Goal: Transaction & Acquisition: Download file/media

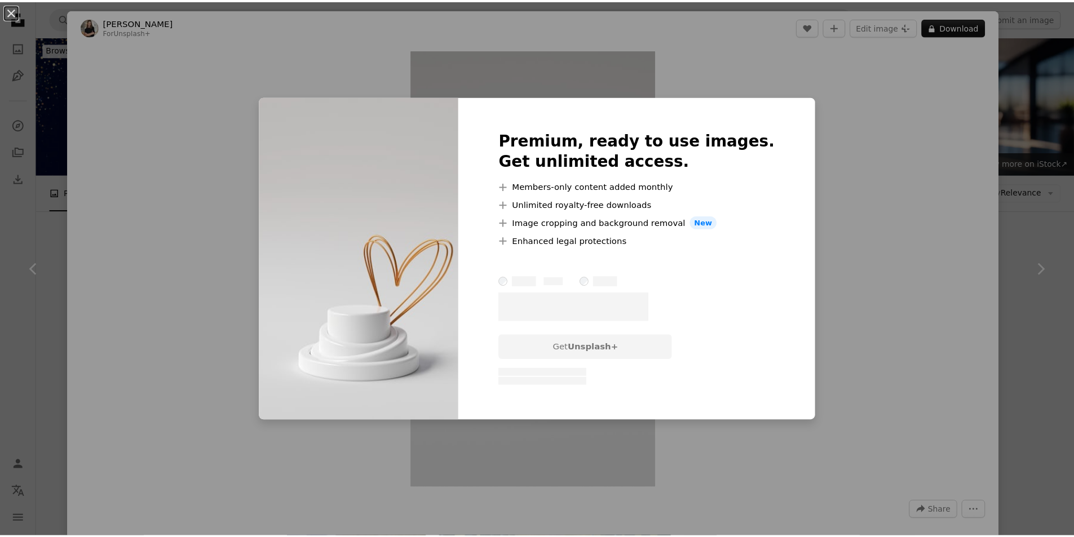
scroll to position [1306, 0]
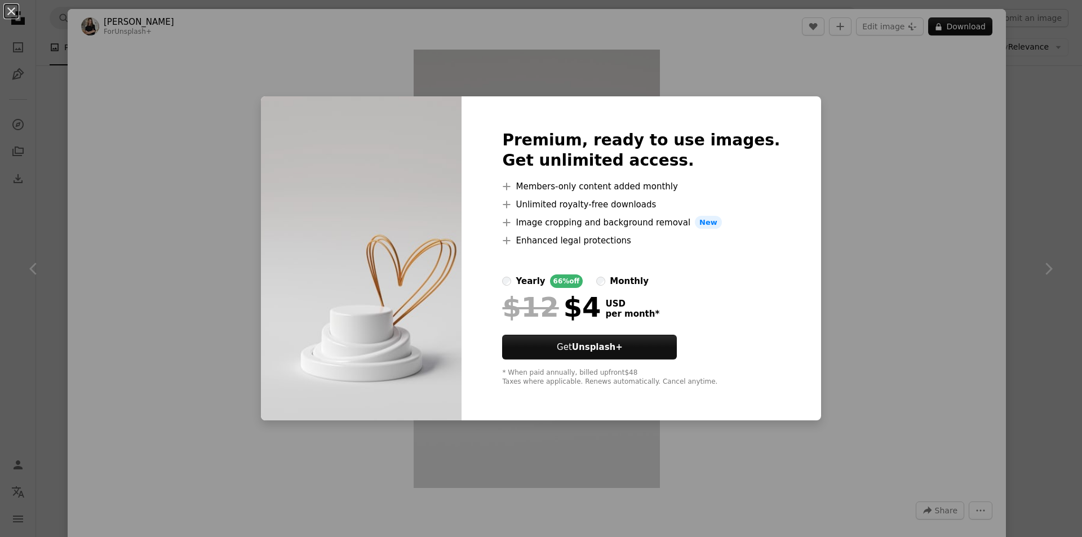
click at [948, 265] on div "An X shape Premium, ready to use images. Get unlimited access. A plus sign Memb…" at bounding box center [541, 268] width 1082 height 537
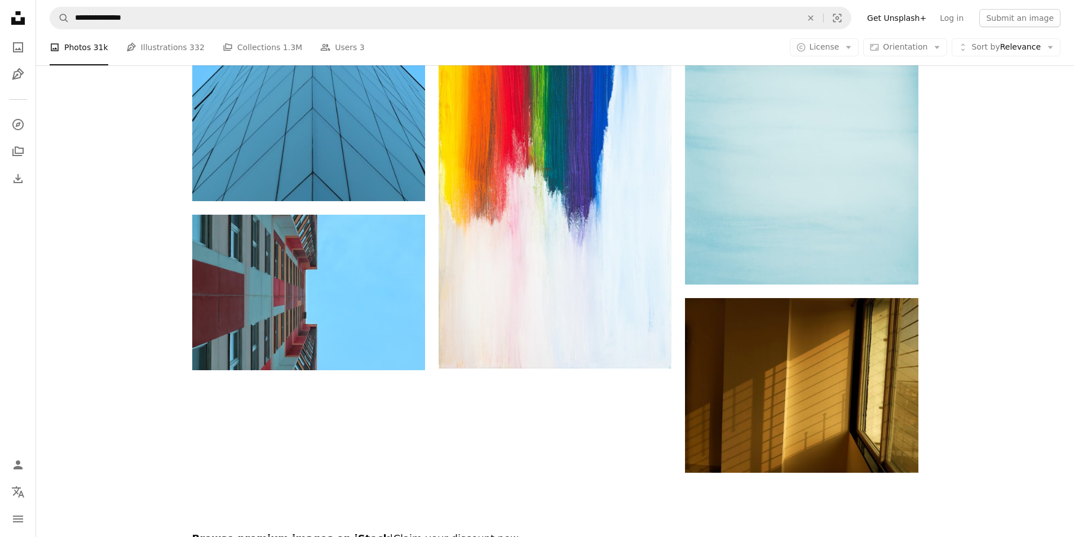
scroll to position [3616, 0]
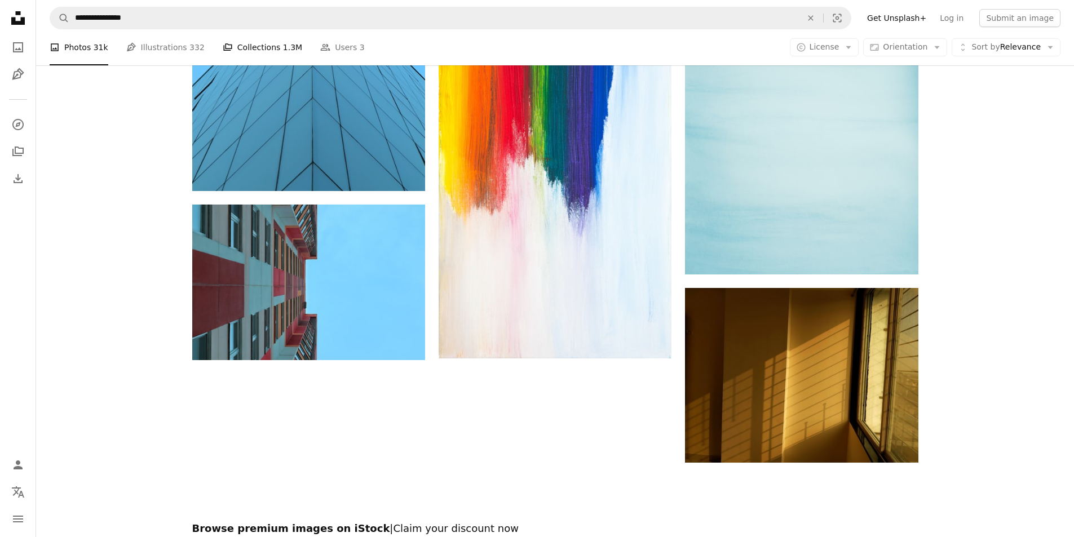
click at [234, 54] on link "A stack of folders Collections 1.3M" at bounding box center [262, 47] width 79 height 36
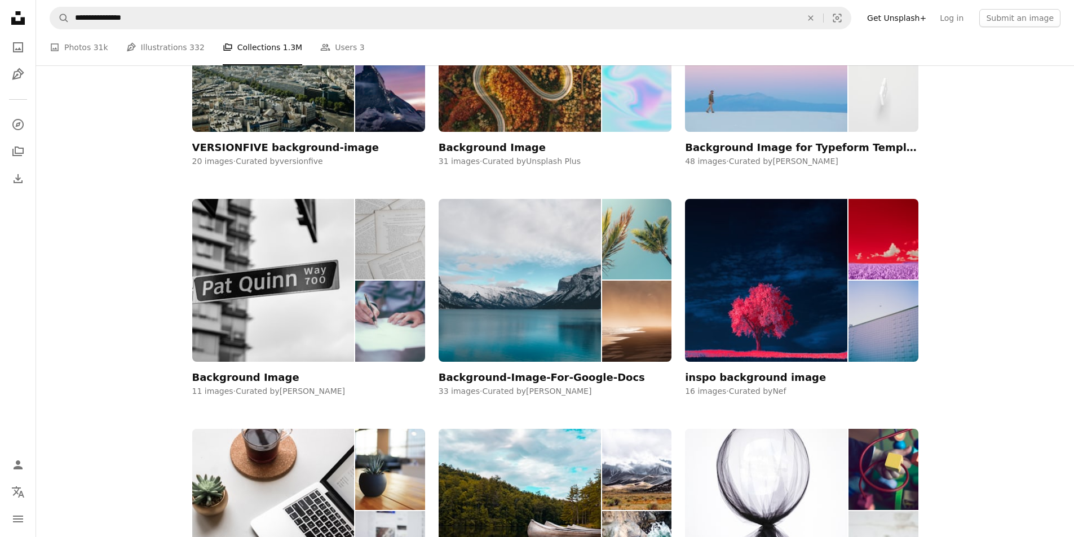
scroll to position [1025, 0]
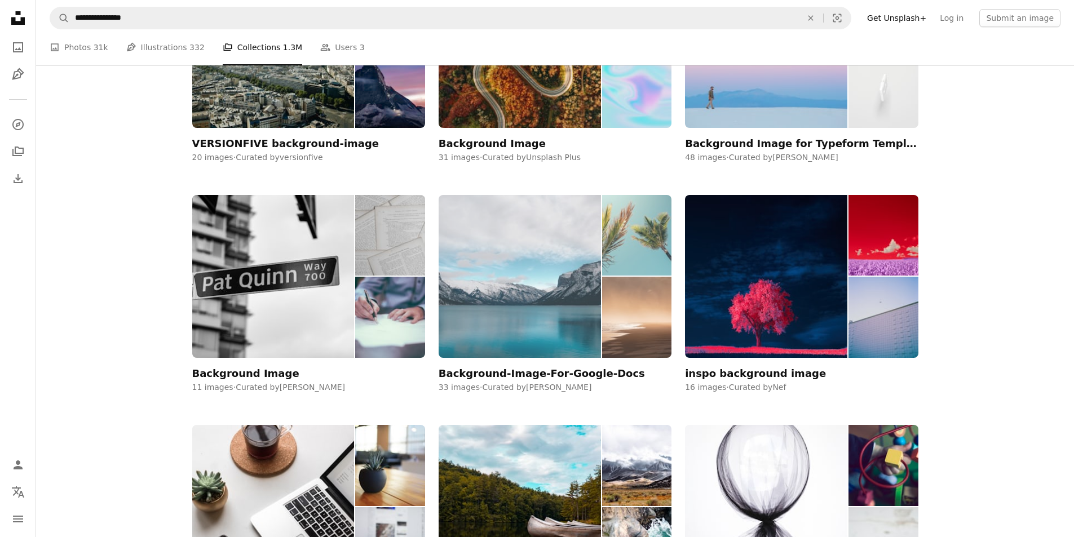
click at [627, 329] on img at bounding box center [636, 317] width 69 height 81
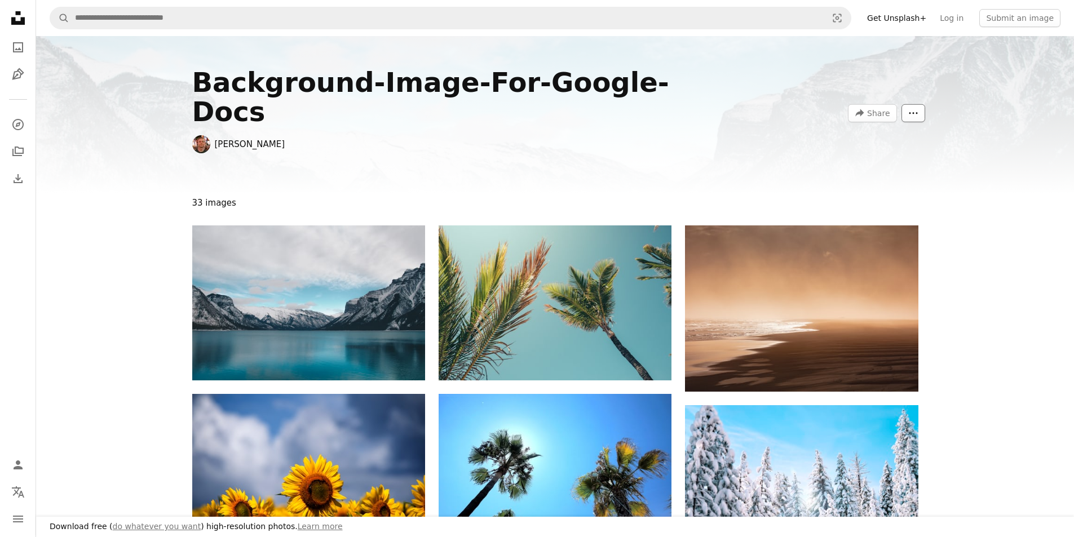
click at [920, 104] on button "More Actions" at bounding box center [913, 113] width 24 height 18
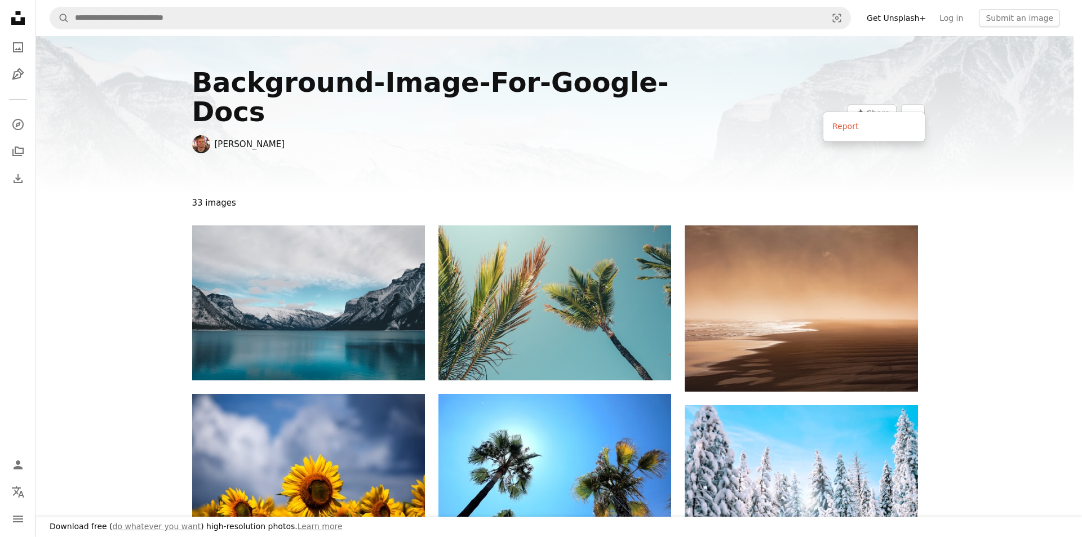
click at [895, 153] on body "Download free ( do whatever you want ) high-resolution photos. Learn more Unspl…" at bounding box center [537, 268] width 1074 height 537
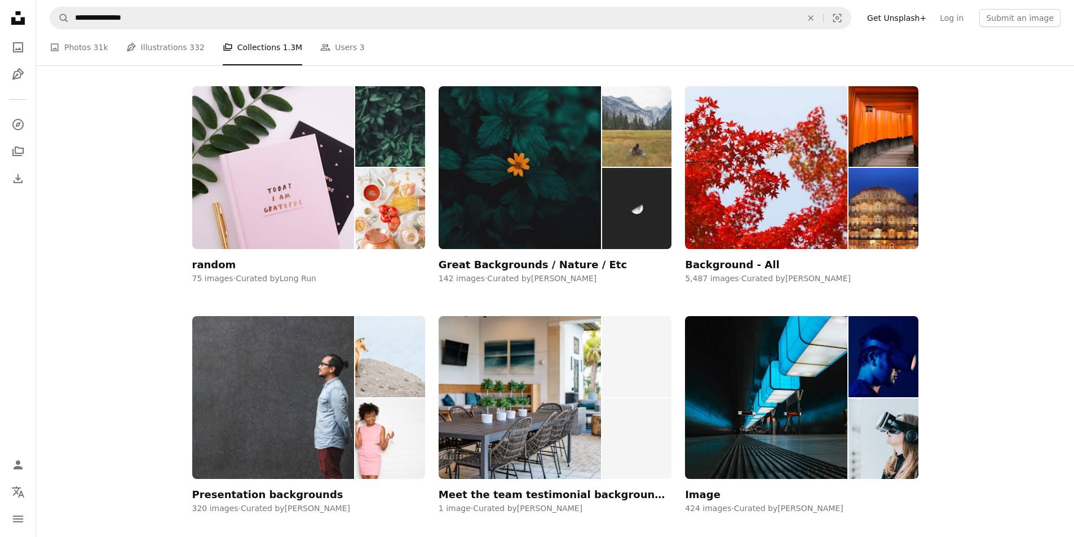
scroll to position [4383, 0]
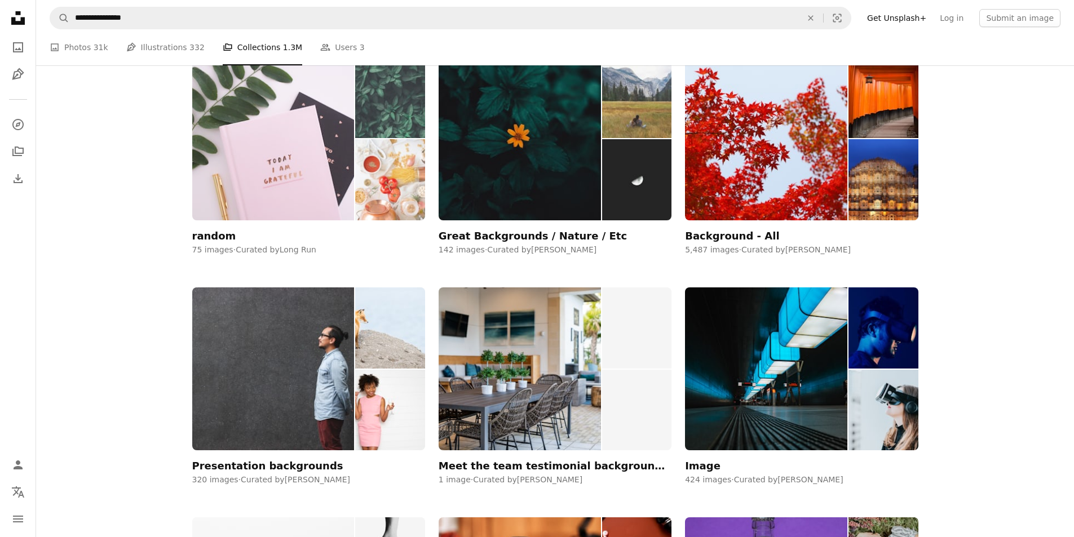
click at [393, 202] on img at bounding box center [389, 179] width 69 height 81
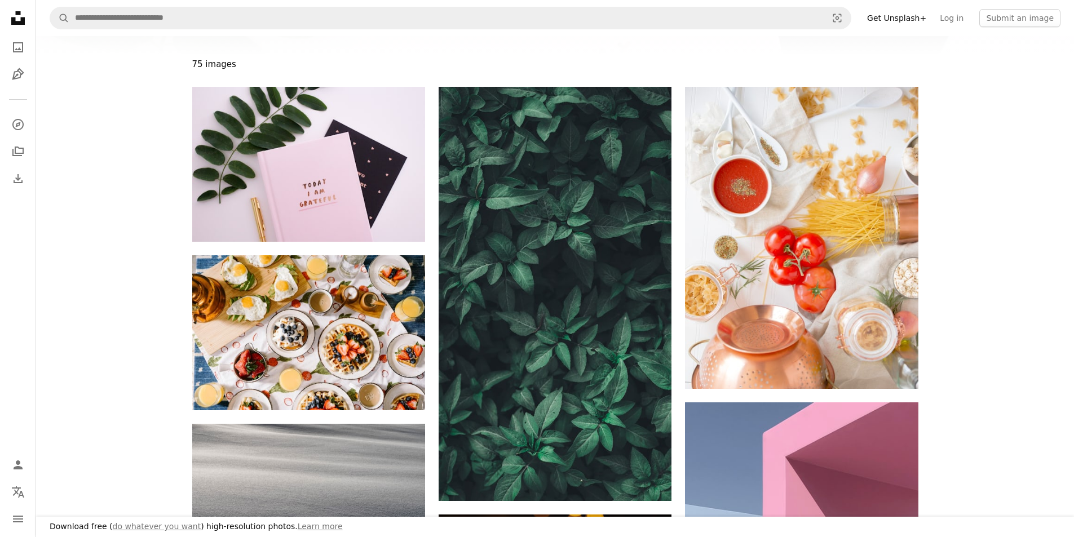
scroll to position [131, 0]
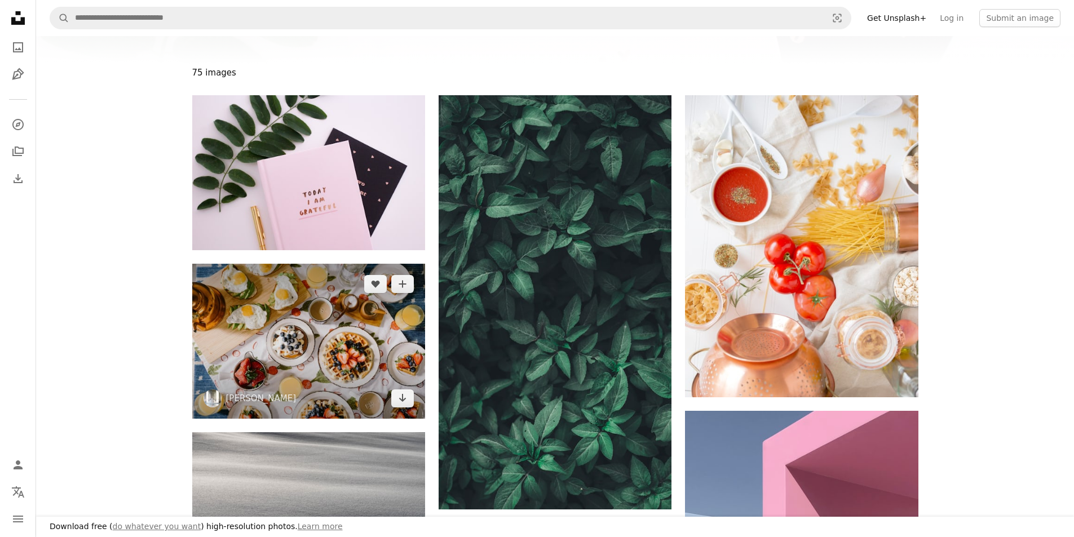
click at [299, 403] on img at bounding box center [308, 341] width 233 height 155
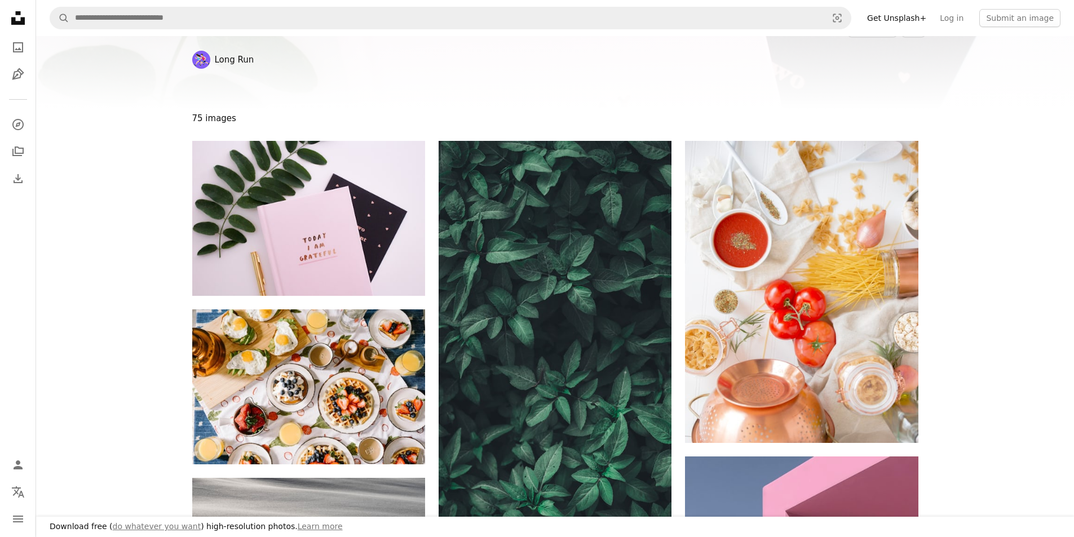
scroll to position [68, 0]
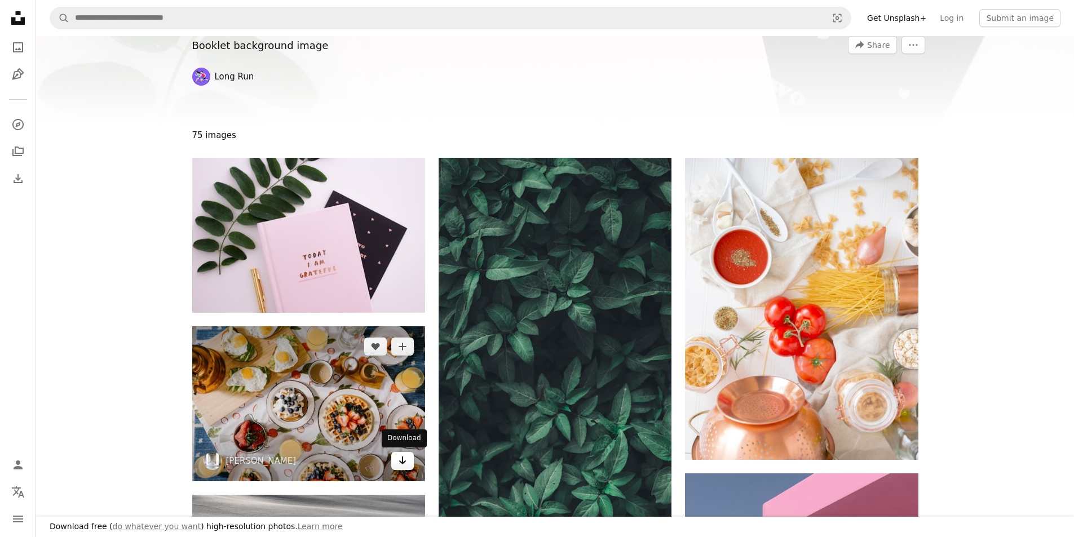
click at [402, 462] on icon "Download" at bounding box center [402, 460] width 7 height 8
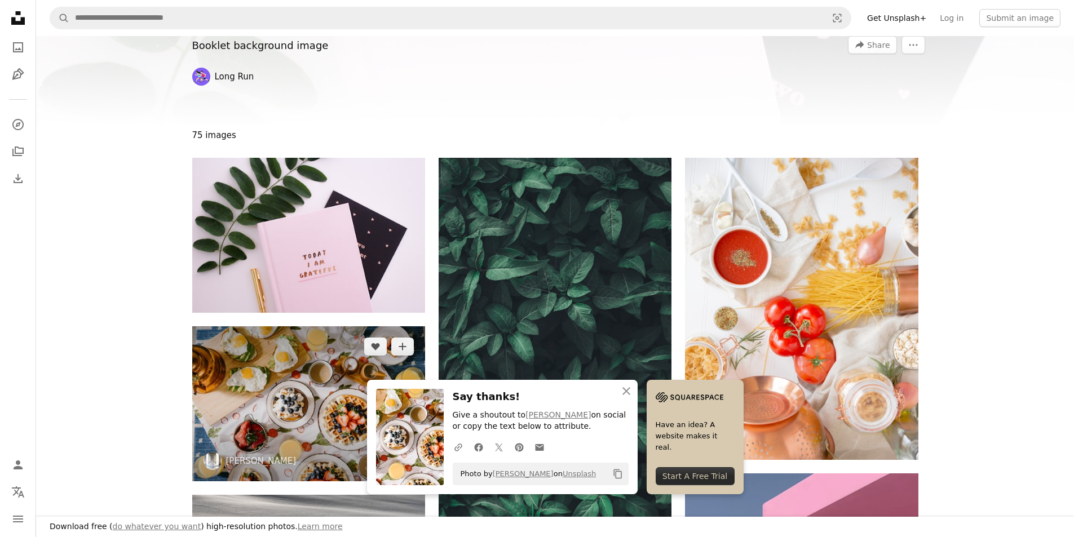
click at [354, 364] on img at bounding box center [308, 403] width 233 height 155
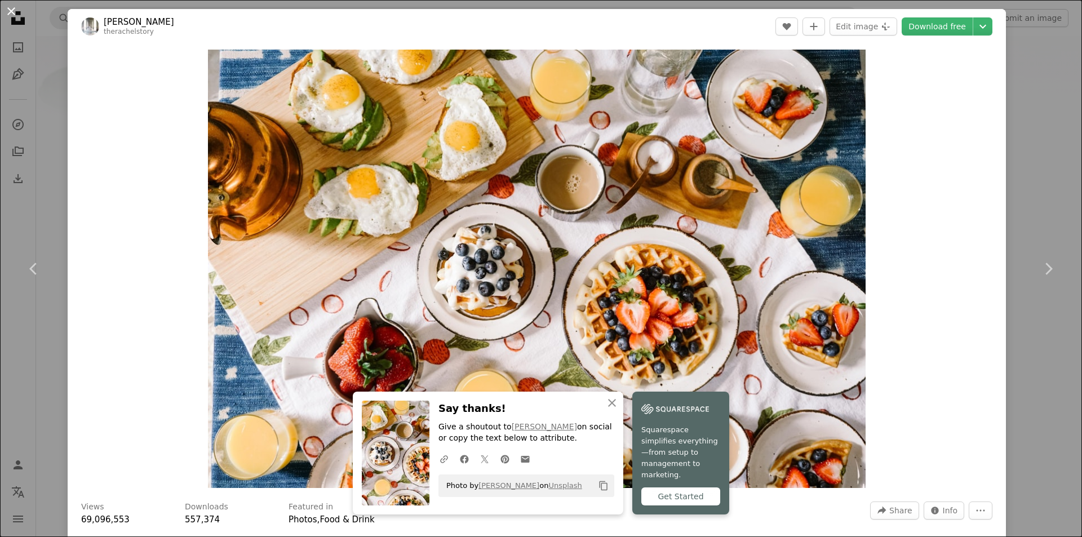
click at [18, 12] on button "An X shape" at bounding box center [12, 12] width 14 height 14
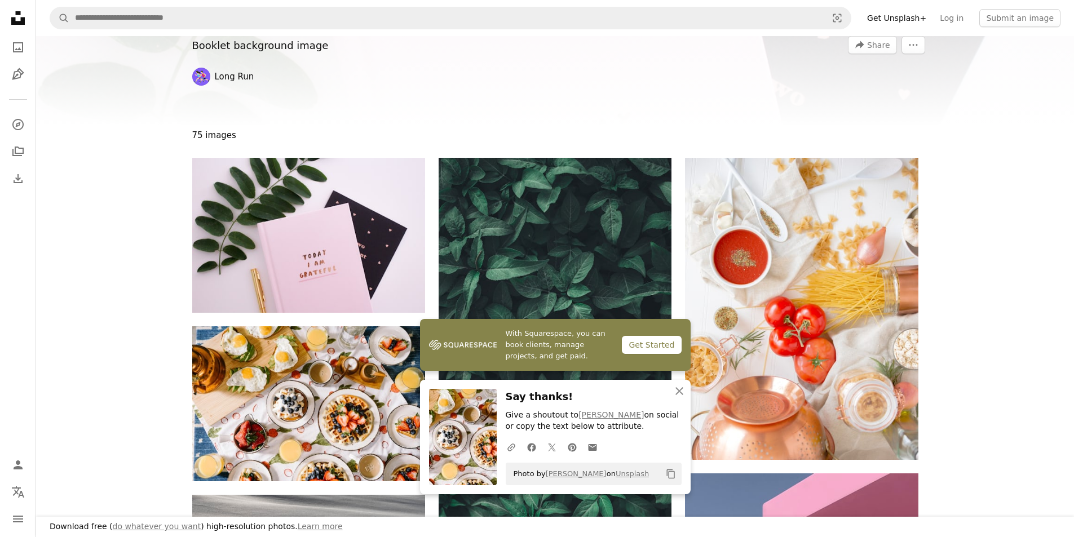
click at [19, 12] on icon at bounding box center [18, 18] width 14 height 14
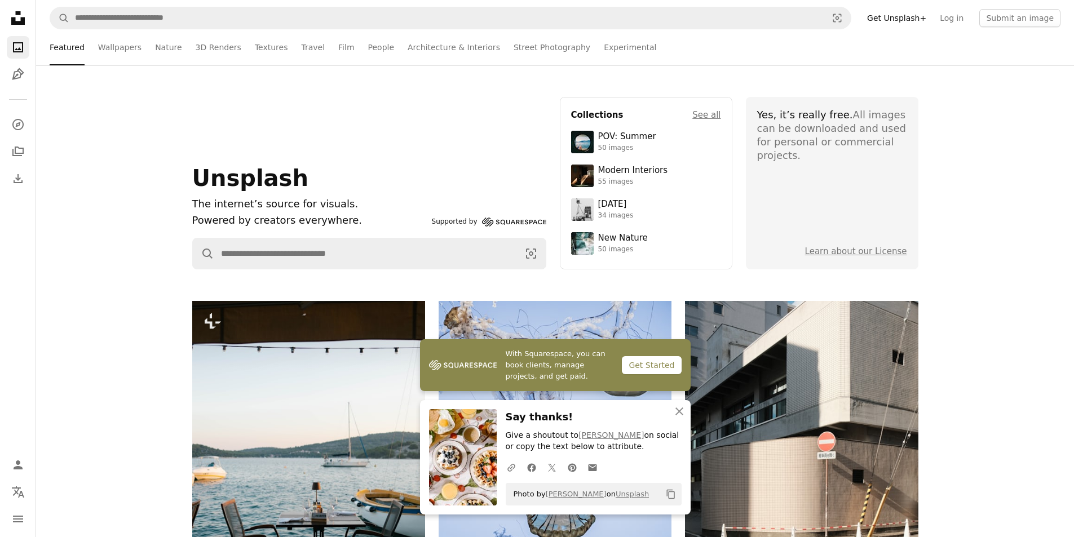
click at [668, 369] on div "Get Started" at bounding box center [651, 365] width 59 height 18
